Goal: Obtain resource: Obtain resource

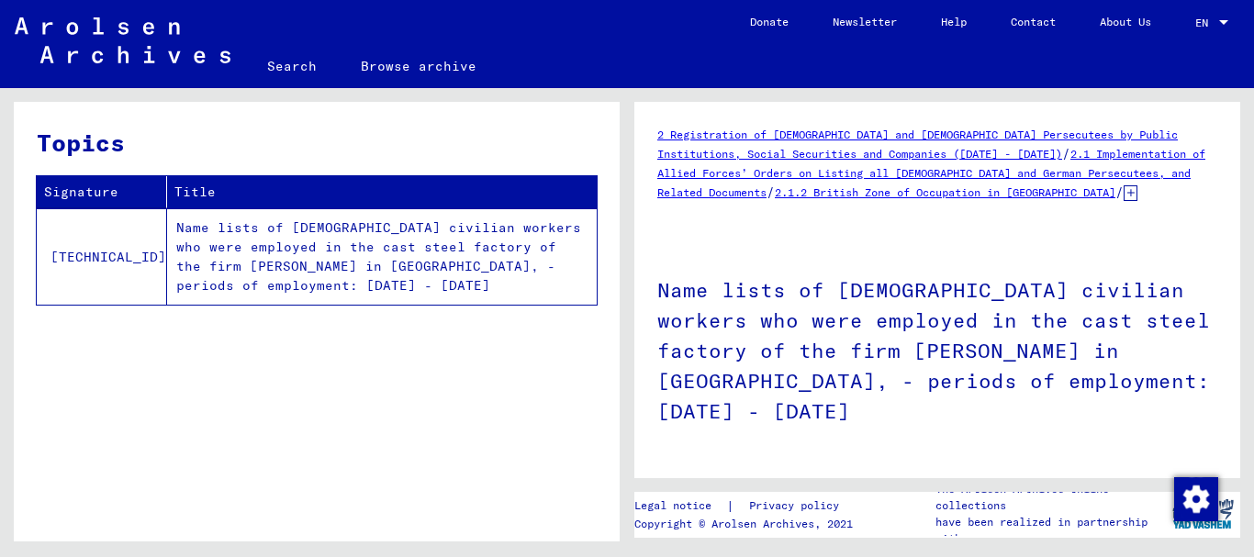
scroll to position [1026, 0]
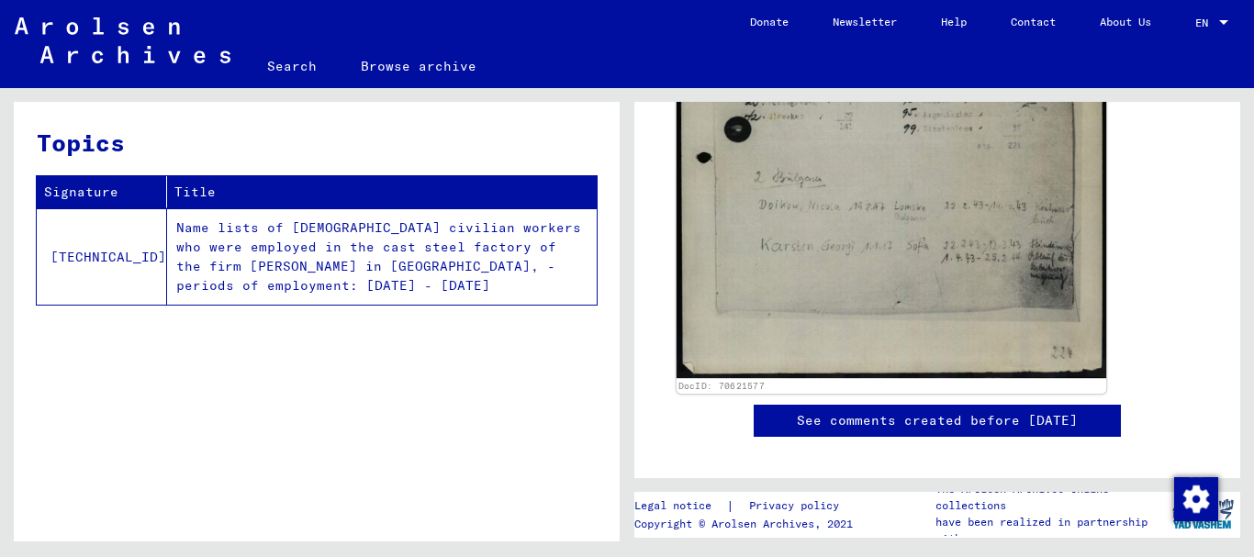
click at [843, 192] on img at bounding box center [892, 78] width 430 height 600
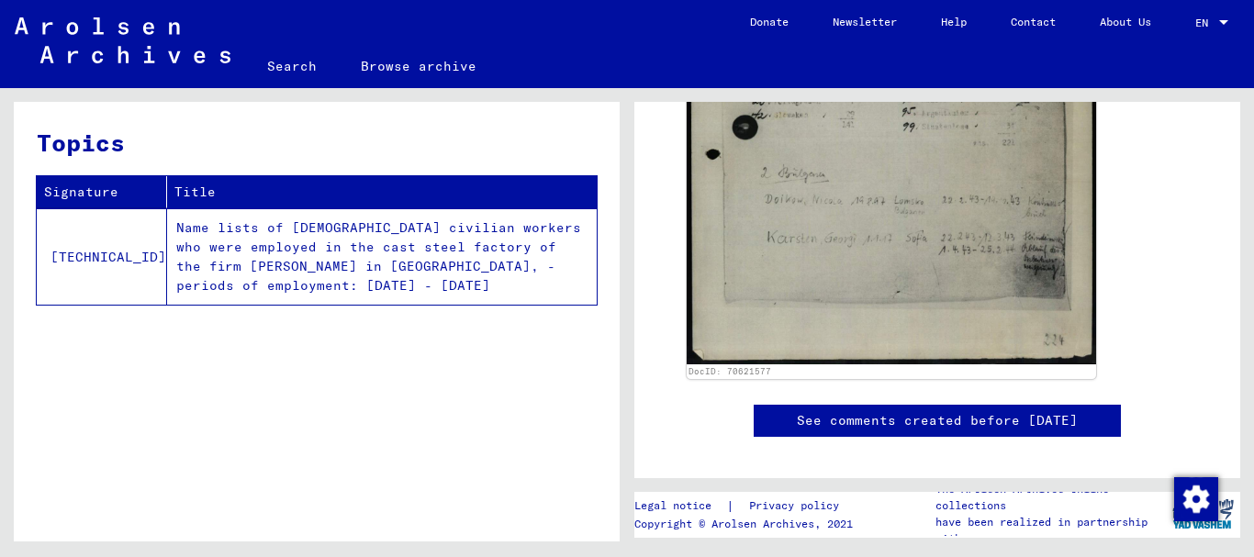
drag, startPoint x: 838, startPoint y: 172, endPoint x: 209, endPoint y: 272, distance: 636.9
click at [838, 173] on img at bounding box center [892, 78] width 410 height 572
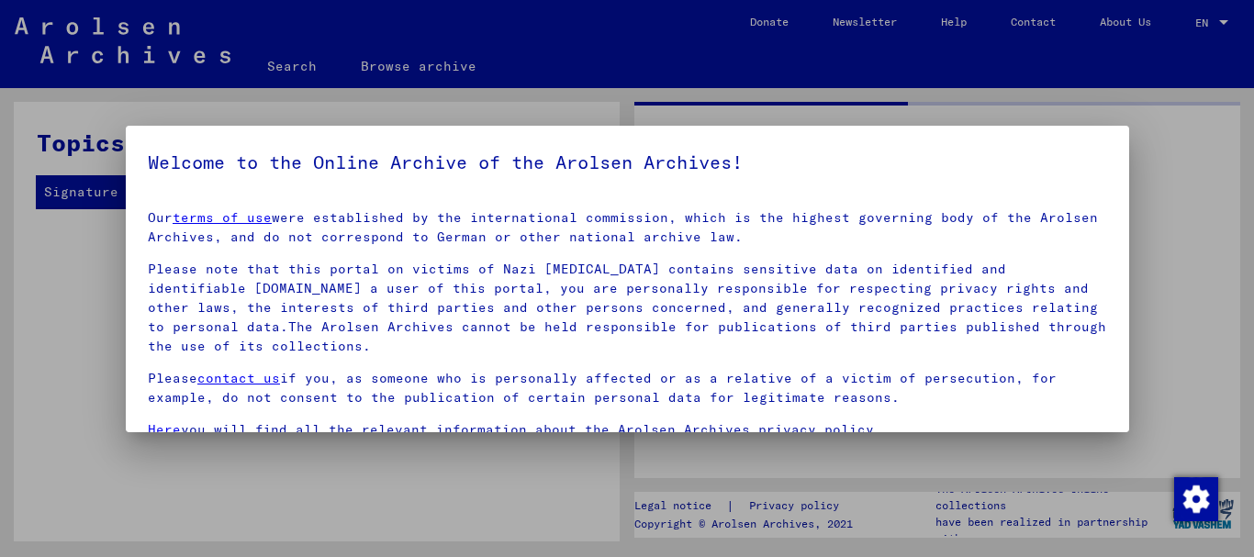
click at [254, 238] on p "Our terms of use were established by the international commission, which is the…" at bounding box center [628, 227] width 960 height 39
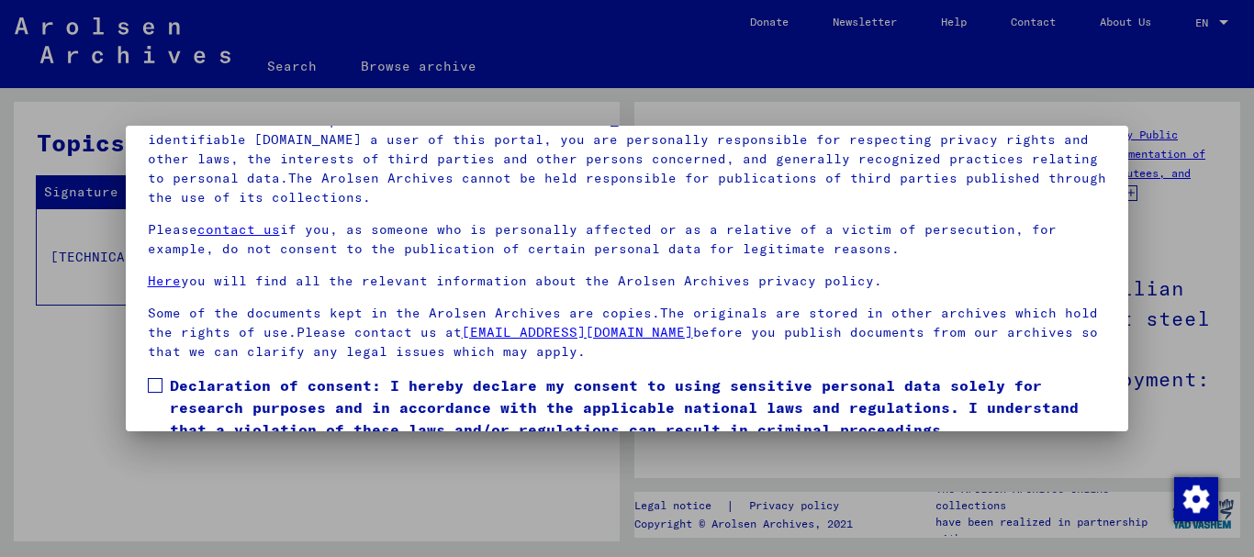
scroll to position [148, 0]
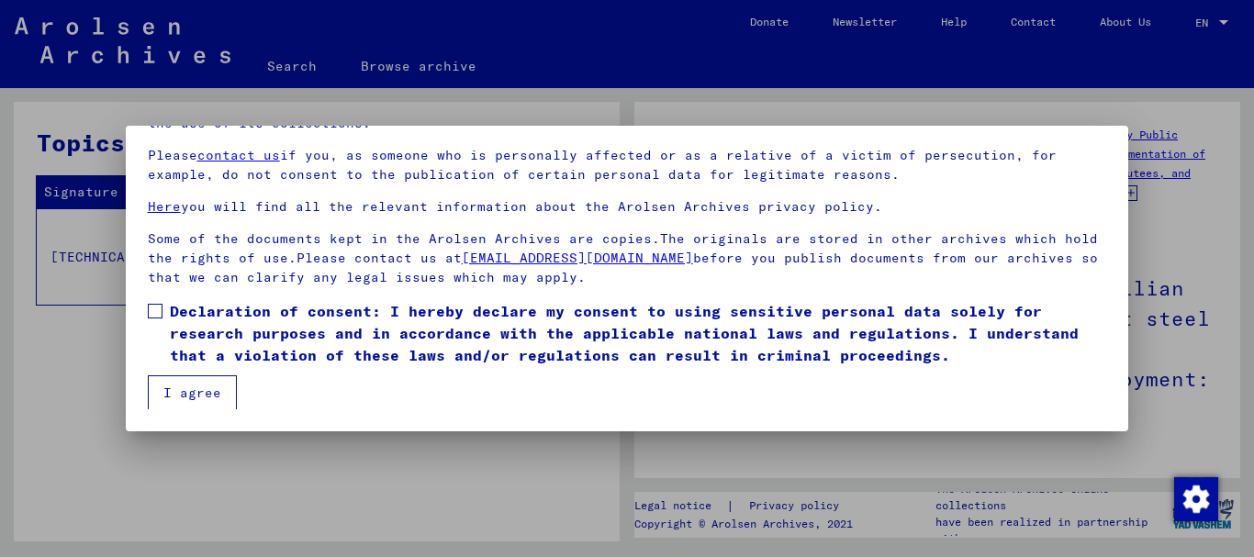
drag, startPoint x: 153, startPoint y: 292, endPoint x: 157, endPoint y: 304, distance: 12.5
click at [154, 292] on mat-dialog-content "Our terms of use were established by the international commission, which is the…" at bounding box center [628, 229] width 1004 height 363
click at [155, 314] on span at bounding box center [155, 311] width 15 height 15
click at [198, 395] on button "I agree" at bounding box center [192, 393] width 89 height 35
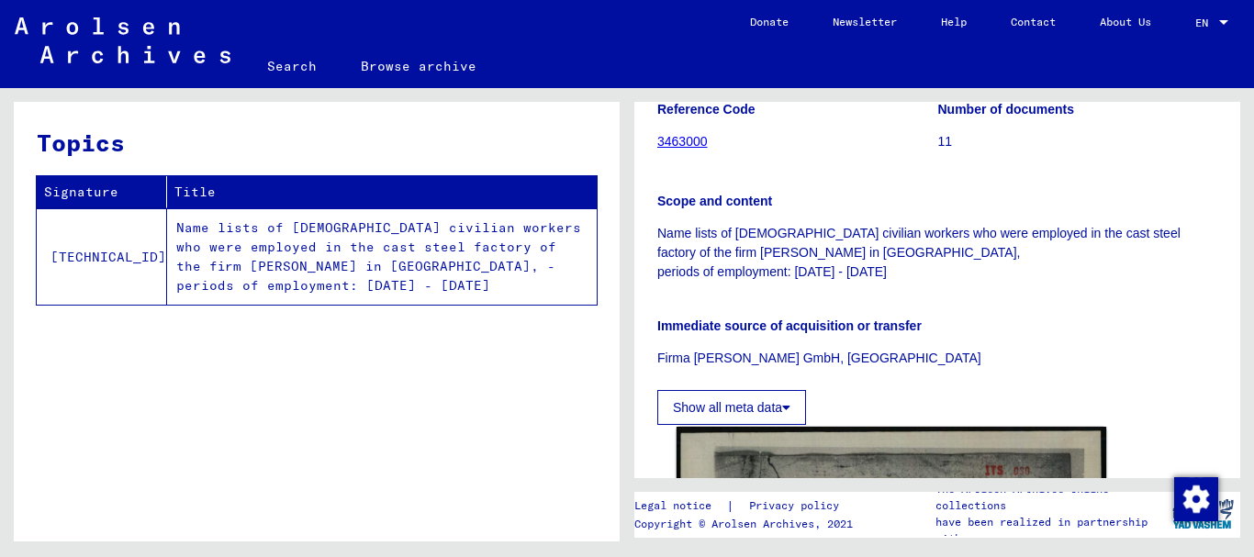
scroll to position [643, 0]
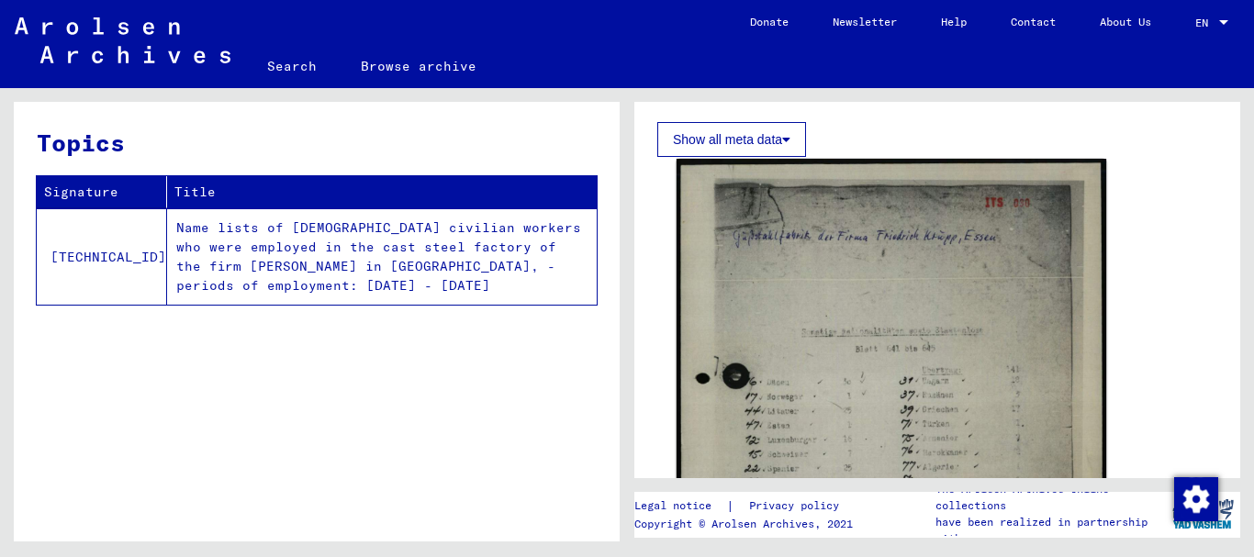
click at [778, 302] on img at bounding box center [892, 459] width 430 height 600
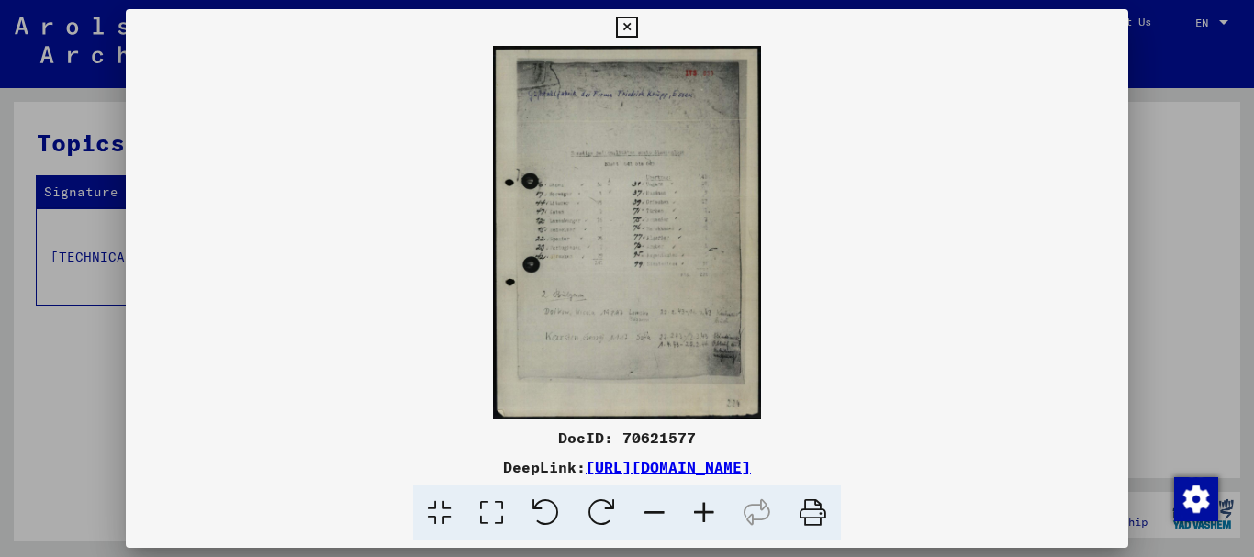
drag, startPoint x: 558, startPoint y: 430, endPoint x: 1002, endPoint y: 458, distance: 444.4
click at [1002, 458] on div "DocID: 70621577 DeepLink: [URL][DOMAIN_NAME]" at bounding box center [628, 484] width 1004 height 115
copy div "DocID: 70621577 DeepLink: [URL][DOMAIN_NAME]"
